Goal: Share content

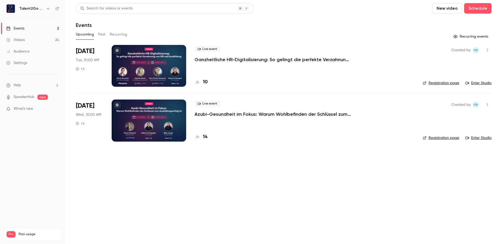
click at [269, 60] on p "Ganzheitliche HR-Digitalisierung: So gelingt die perfekte Verzahnung von HR und…" at bounding box center [272, 59] width 157 height 6
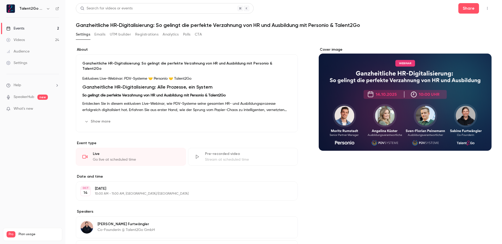
click at [177, 92] on p "So gelingt die perfekte Verzahnung von HR und Ausbildung mit Personio & Talent2…" at bounding box center [186, 95] width 209 height 6
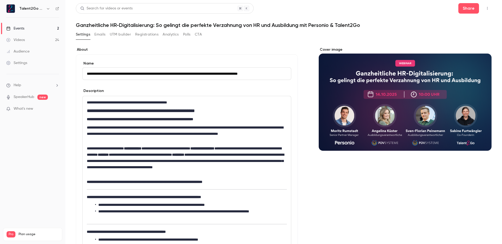
click at [116, 75] on input "**********" at bounding box center [186, 73] width 209 height 13
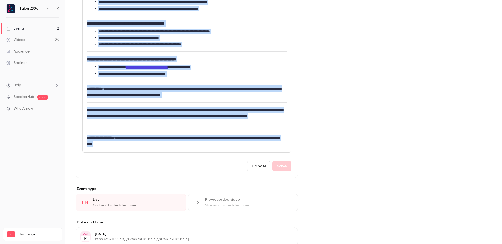
scroll to position [294, 0]
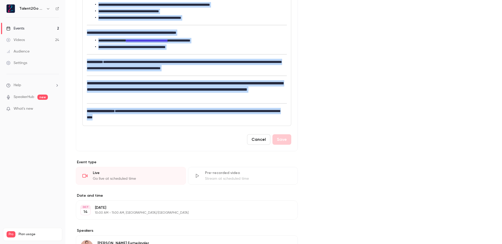
drag, startPoint x: 87, startPoint y: 99, endPoint x: 239, endPoint y: 123, distance: 154.1
copy div "**********"
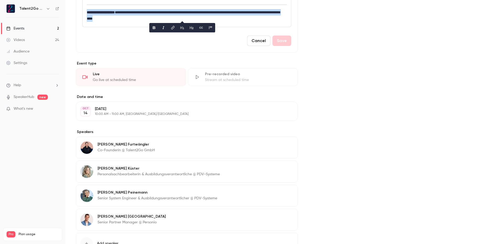
scroll to position [406, 0]
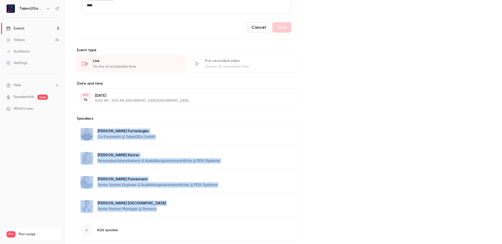
drag, startPoint x: 166, startPoint y: 211, endPoint x: 90, endPoint y: 129, distance: 111.9
click at [90, 129] on div "[PERSON_NAME] Co-Founderin @ Talent2Go GmbH Edit [PERSON_NAME] Personalsachbear…" at bounding box center [187, 170] width 222 height 94
copy div "[PERSON_NAME] Co-Founderin @ Talent2Go GmbH Edit [PERSON_NAME] Personalsachbear…"
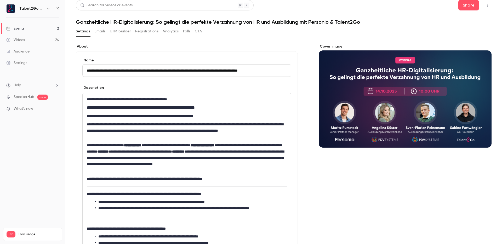
scroll to position [7, 0]
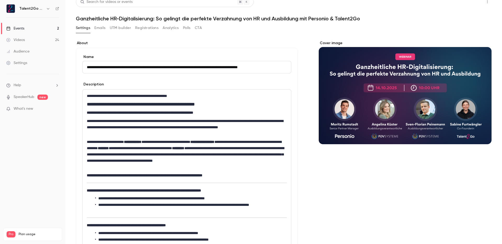
click at [460, 7] on button "Share" at bounding box center [468, 2] width 21 height 10
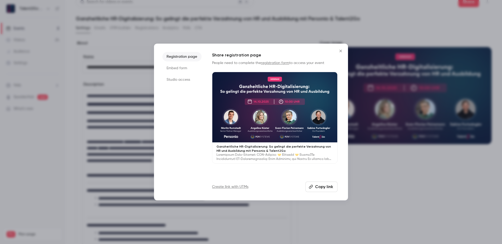
click at [330, 186] on button "Copy link" at bounding box center [321, 187] width 32 height 10
click at [339, 50] on icon "Close" at bounding box center [340, 51] width 6 height 4
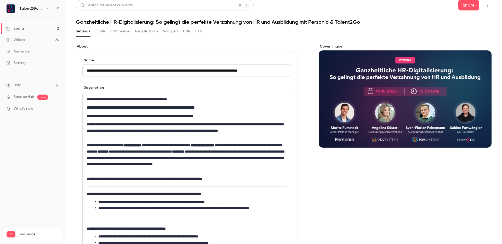
click at [115, 32] on button "UTM builder" at bounding box center [120, 31] width 21 height 8
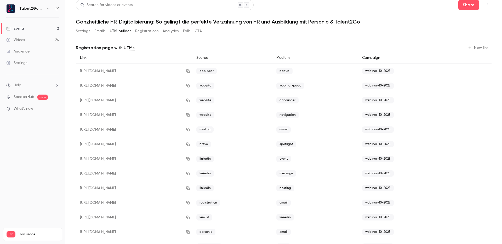
scroll to position [0, 0]
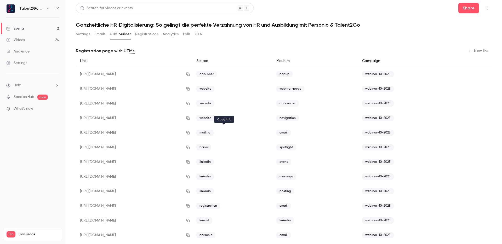
click at [190, 134] on icon "button" at bounding box center [188, 133] width 4 height 4
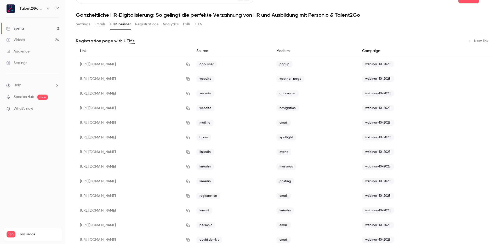
scroll to position [10, 0]
click at [190, 210] on icon "button" at bounding box center [188, 211] width 4 height 4
